Goal: Information Seeking & Learning: Check status

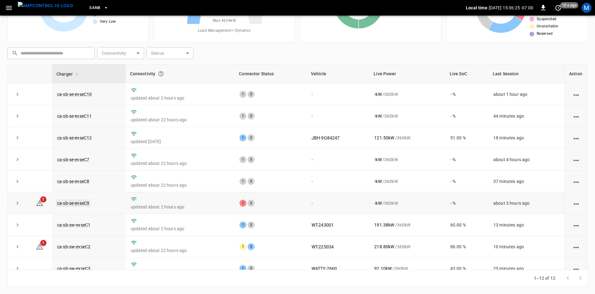
click at [82, 207] on link "ca-sb-se-evseC9" at bounding box center [73, 203] width 35 height 7
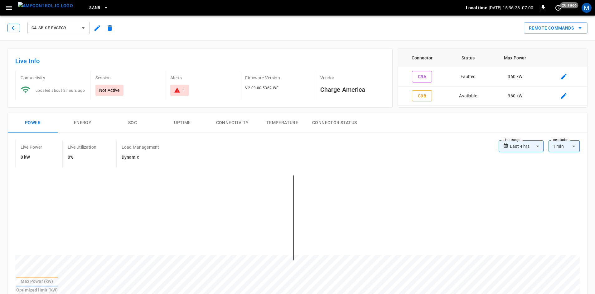
click at [12, 31] on icon "button" at bounding box center [14, 28] width 6 height 6
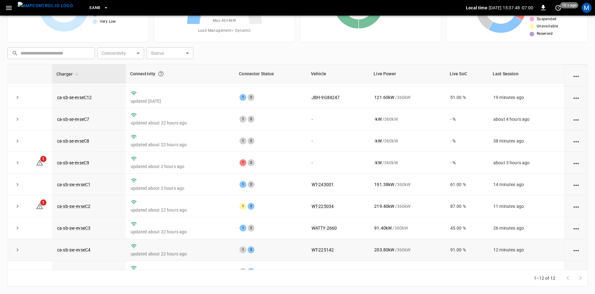
scroll to position [79, 0]
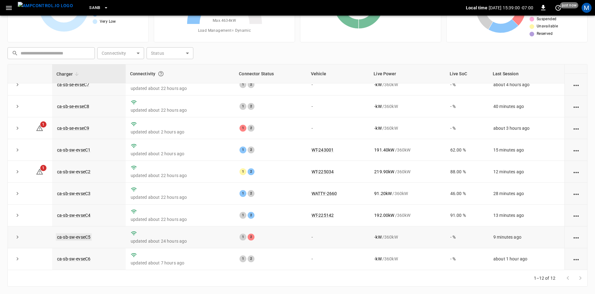
click at [84, 237] on link "ca-sb-sw-evseC5" at bounding box center [74, 237] width 36 height 7
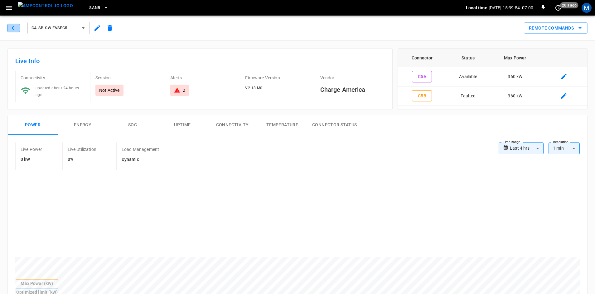
click at [15, 26] on icon "button" at bounding box center [14, 28] width 6 height 6
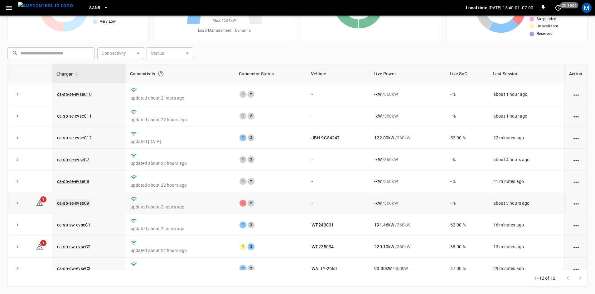
click at [85, 206] on link "ca-sb-se-evseC9" at bounding box center [73, 203] width 35 height 7
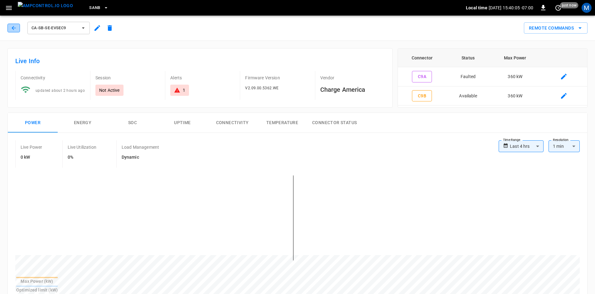
click at [11, 26] on icon "button" at bounding box center [14, 28] width 6 height 6
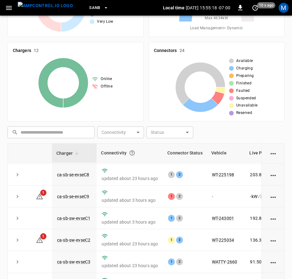
scroll to position [93, 0]
click at [75, 258] on link "ca-sb-sw-evseC3" at bounding box center [74, 261] width 36 height 7
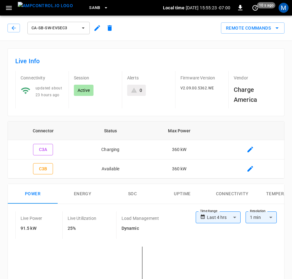
click at [133, 200] on button "SOC" at bounding box center [132, 194] width 50 height 20
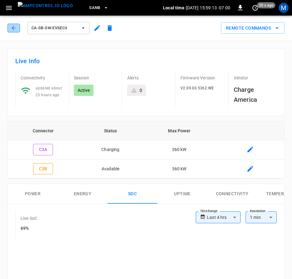
click at [14, 27] on icon "button" at bounding box center [14, 28] width 6 height 6
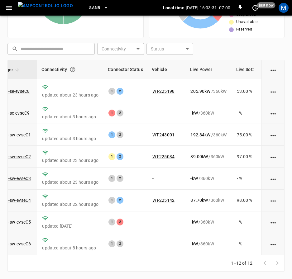
scroll to position [93, 58]
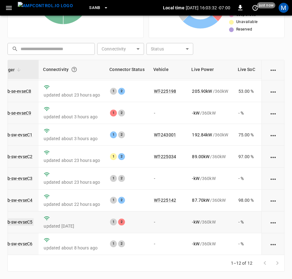
click at [26, 220] on td "ca-sb-sw-evseC5" at bounding box center [16, 223] width 45 height 22
click at [26, 219] on link "ca-sb-sw-evseC5" at bounding box center [16, 221] width 36 height 7
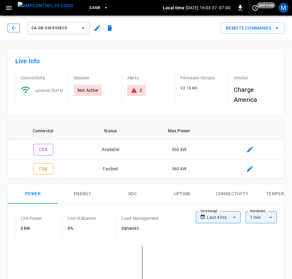
click at [16, 28] on icon "button" at bounding box center [14, 28] width 6 height 6
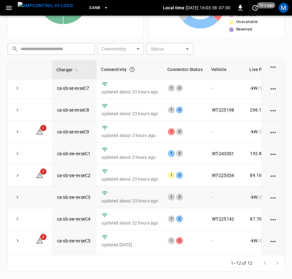
scroll to position [93, 0]
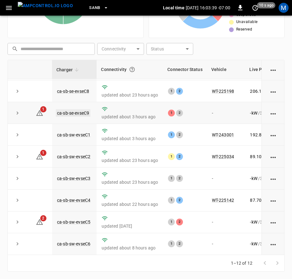
click at [76, 109] on link "ca-sb-se-evseC9" at bounding box center [73, 112] width 35 height 7
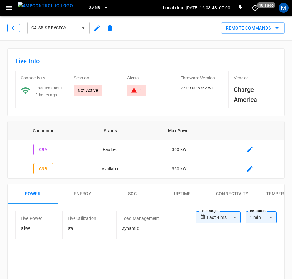
click at [12, 24] on button "button" at bounding box center [13, 28] width 12 height 9
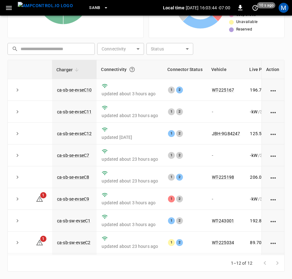
scroll to position [93, 0]
